Goal: Find specific page/section: Find specific page/section

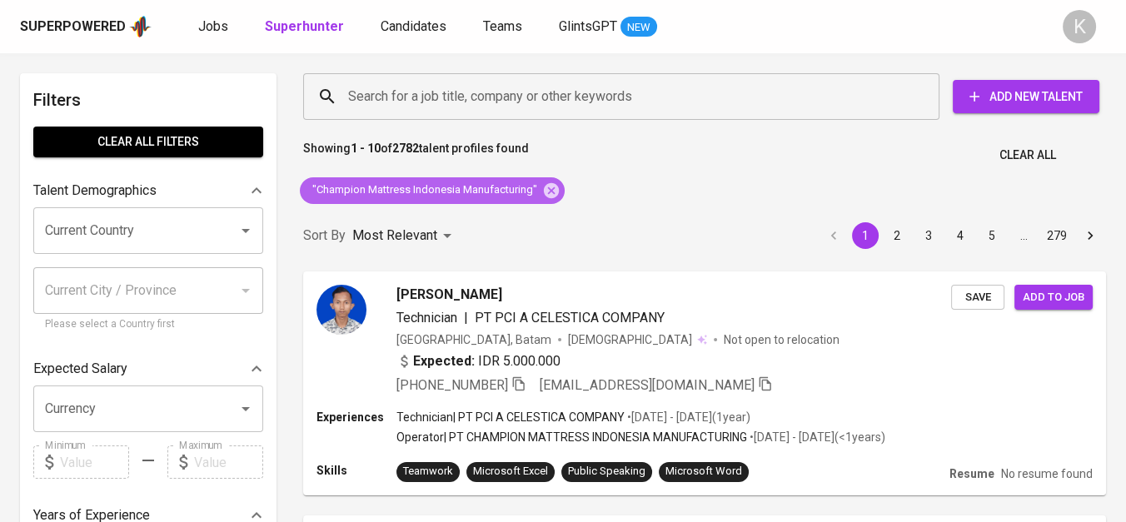
drag, startPoint x: 544, startPoint y: 192, endPoint x: 322, endPoint y: 0, distance: 293.9
click at [544, 192] on icon at bounding box center [551, 189] width 15 height 15
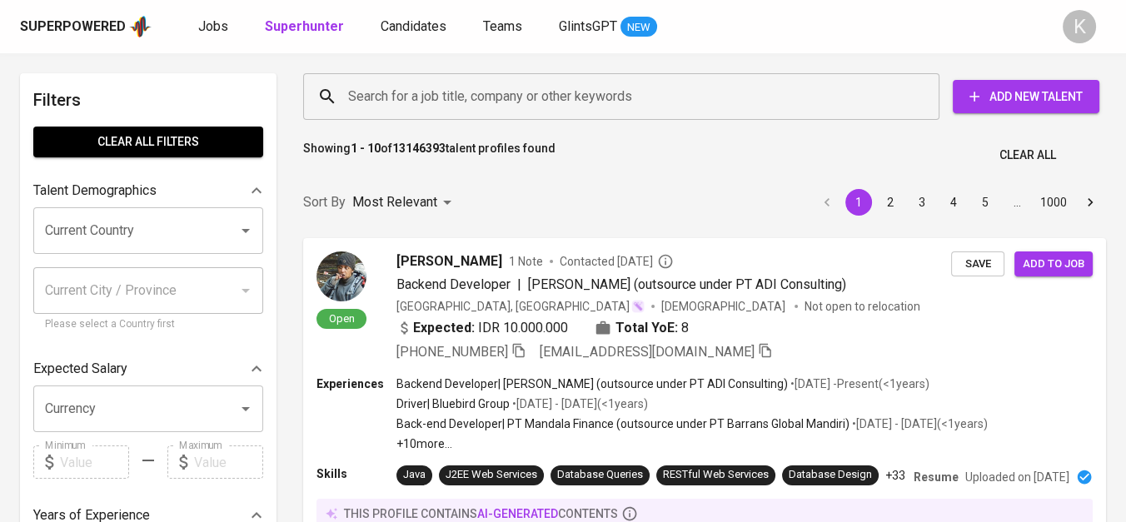
click at [493, 104] on input "Search for a job title, company or other keywords" at bounding box center [625, 97] width 563 height 32
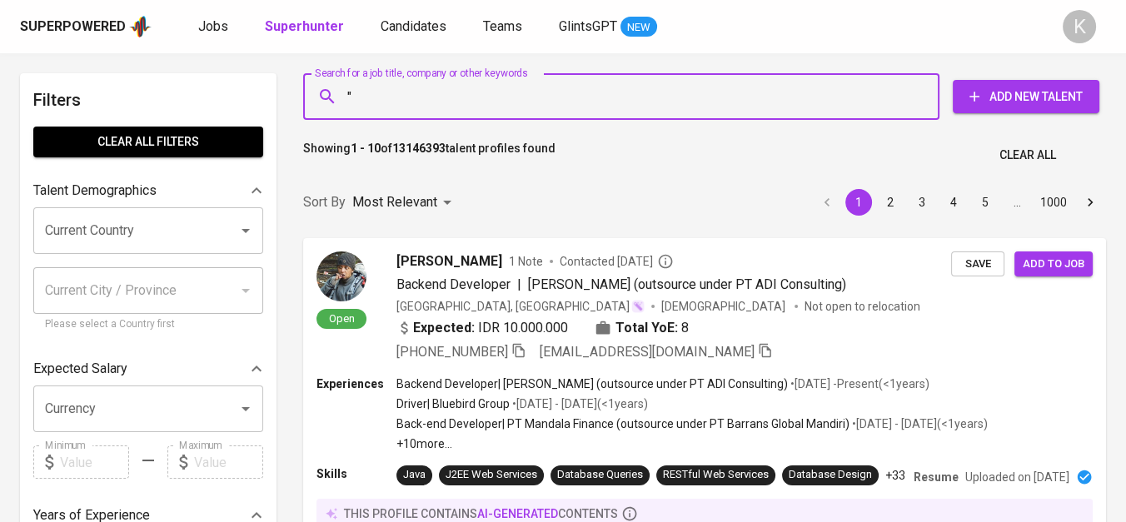
paste input "PT Multi Gapuraning Kreasindo"
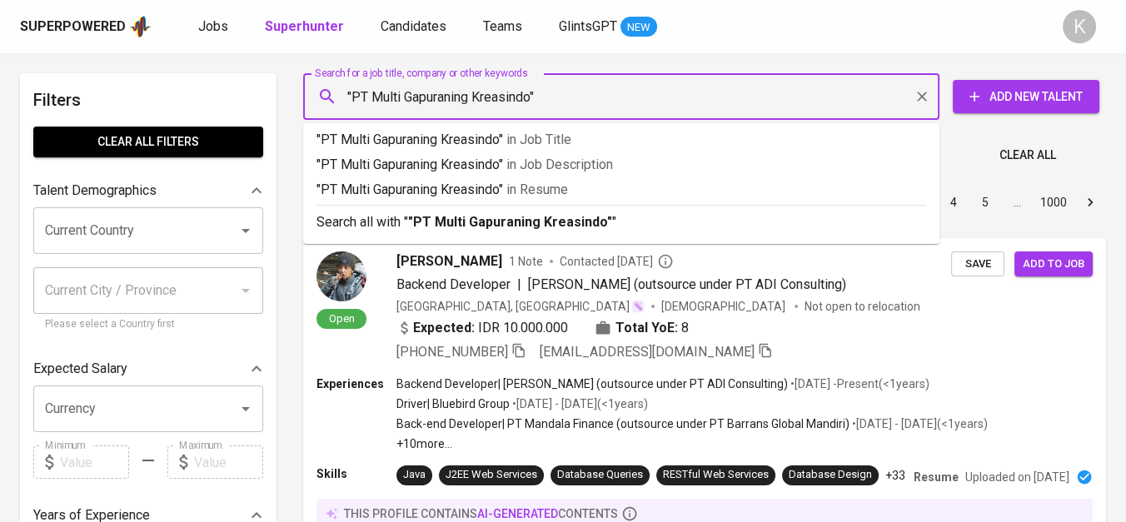
click at [368, 90] on input ""PT Multi Gapuraning Kreasindo"" at bounding box center [625, 97] width 563 height 32
type input ""Multi Gapuraning Kreasindo""
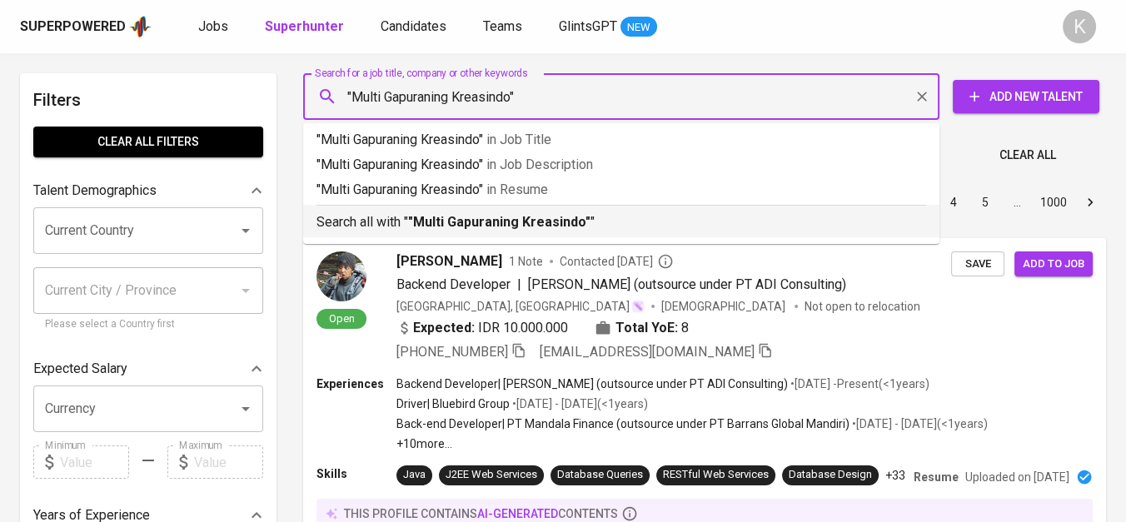
click at [470, 231] on p "Search all with " "Multi Gapuraning Kreasindo" "" at bounding box center [620, 222] width 609 height 20
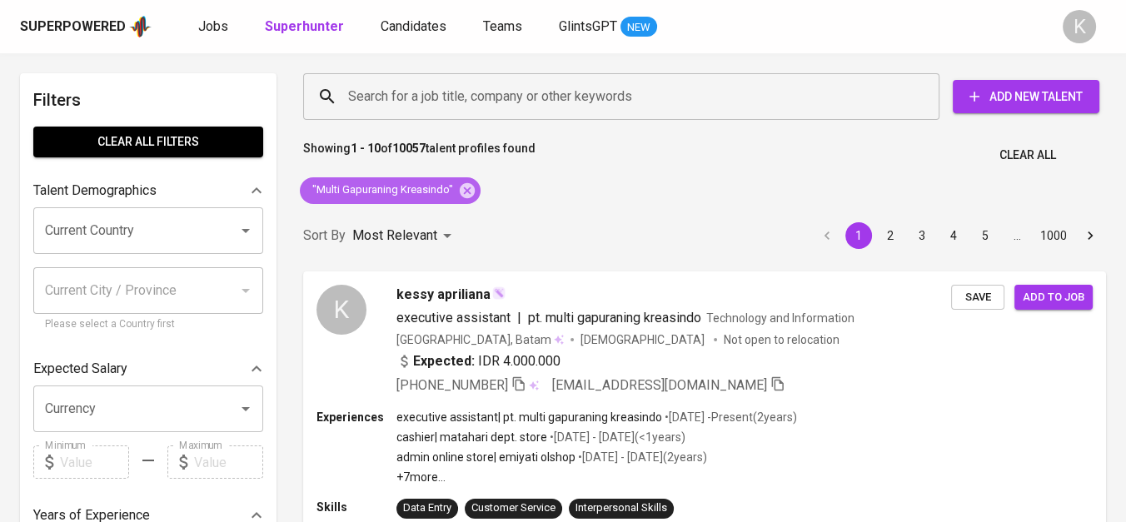
drag, startPoint x: 468, startPoint y: 185, endPoint x: 604, endPoint y: 3, distance: 226.6
click at [468, 185] on icon at bounding box center [467, 189] width 15 height 15
